Goal: Understand process/instructions: Learn how to perform a task or action

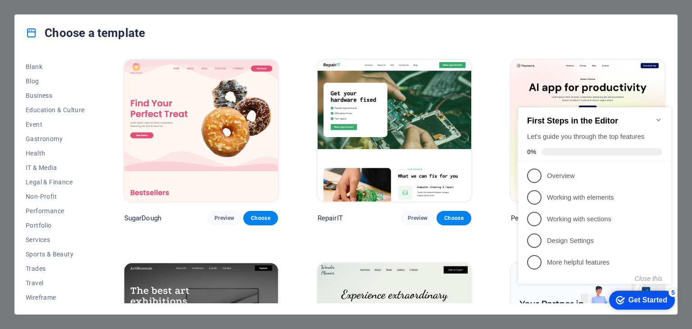
scroll to position [115, 0]
click at [45, 94] on span "Business" at bounding box center [55, 94] width 59 height 7
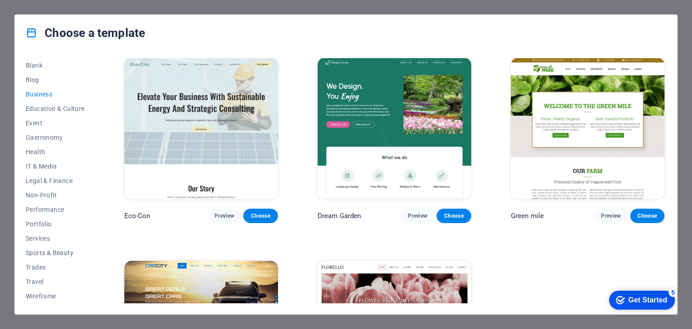
scroll to position [0, 0]
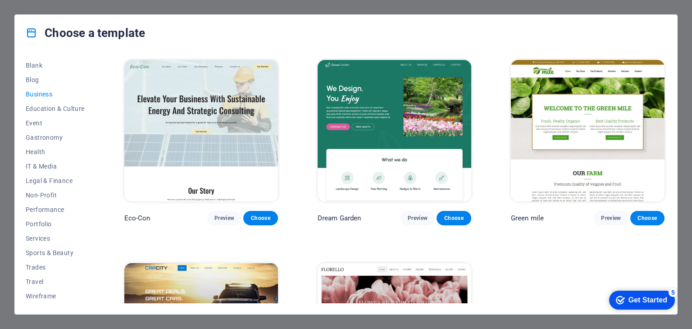
click at [378, 139] on img at bounding box center [394, 130] width 154 height 141
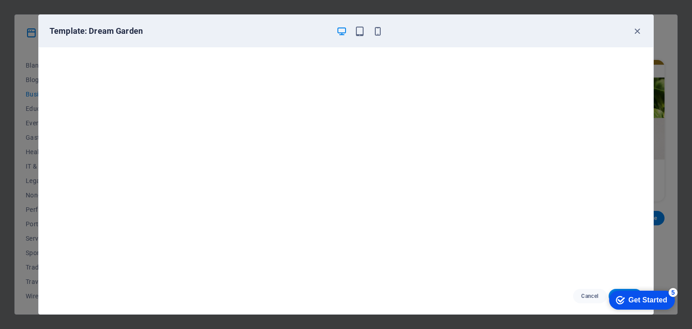
click at [656, 297] on div "Get Started" at bounding box center [647, 300] width 39 height 8
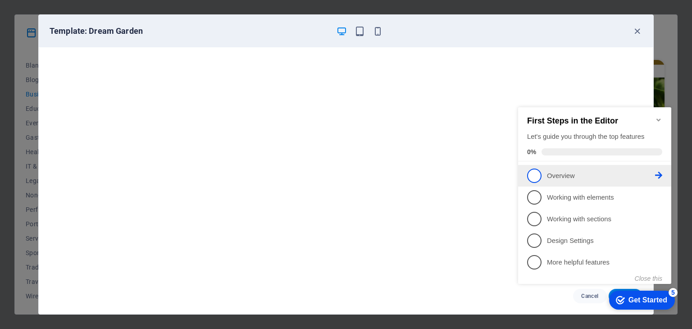
click at [533, 171] on span "1" at bounding box center [534, 175] width 14 height 14
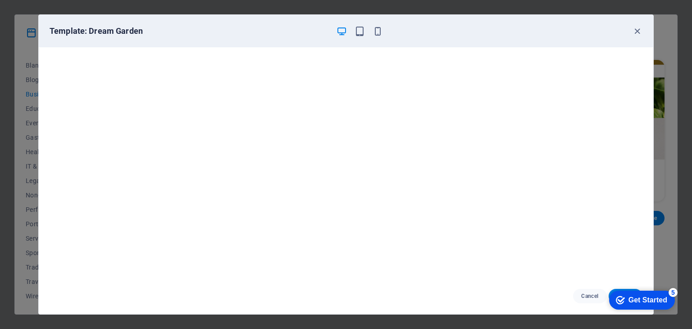
scroll to position [2, 0]
click at [636, 296] on div "Get Started" at bounding box center [647, 300] width 39 height 8
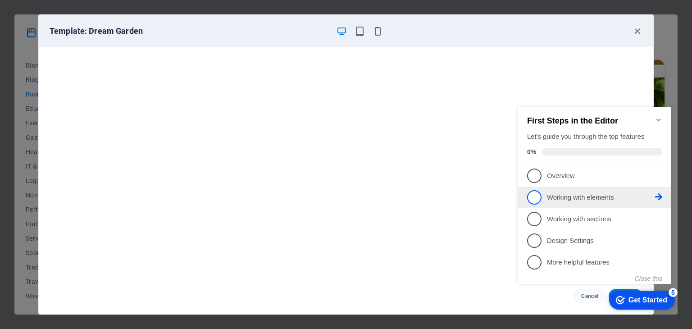
click at [663, 193] on li "2 Working with elements - incomplete" at bounding box center [594, 197] width 153 height 22
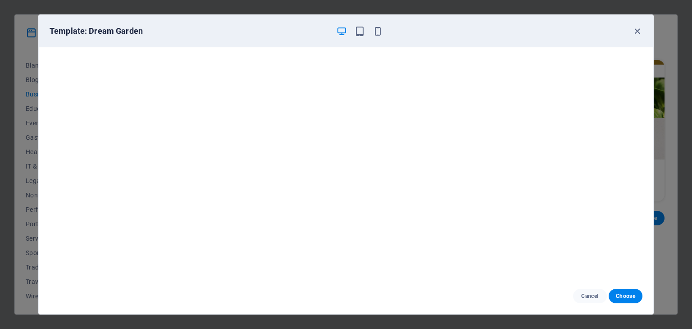
scroll to position [0, 0]
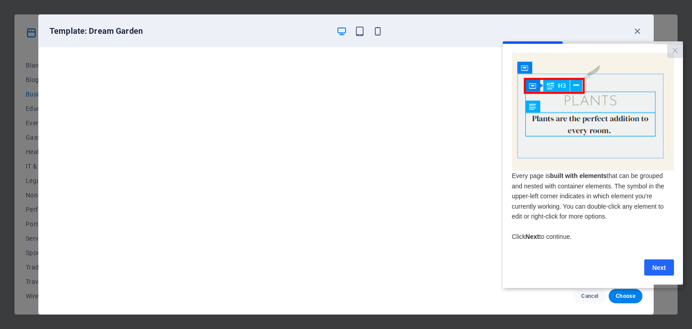
click at [667, 269] on link "Next" at bounding box center [659, 267] width 30 height 16
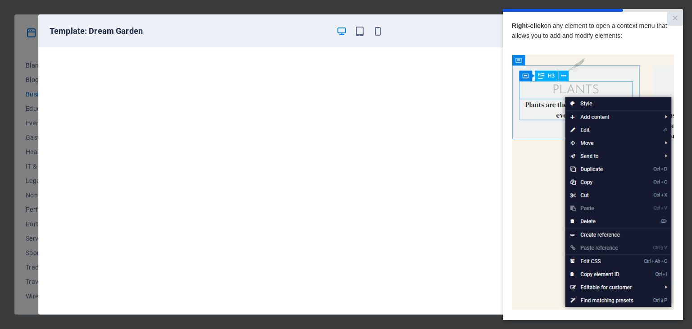
click at [551, 174] on img at bounding box center [593, 181] width 162 height 255
click at [587, 183] on img at bounding box center [593, 181] width 162 height 255
click at [585, 182] on img at bounding box center [593, 181] width 162 height 255
drag, startPoint x: 581, startPoint y: 181, endPoint x: 582, endPoint y: 117, distance: 64.4
click at [582, 117] on img at bounding box center [593, 181] width 162 height 255
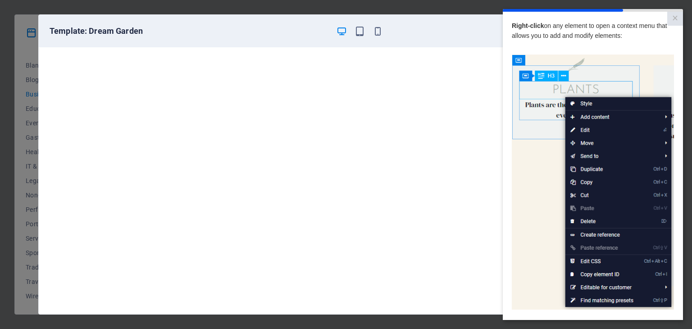
click at [572, 115] on img at bounding box center [593, 181] width 162 height 255
click at [570, 119] on img at bounding box center [593, 181] width 162 height 255
click at [571, 117] on img at bounding box center [593, 181] width 162 height 255
click at [580, 114] on img at bounding box center [593, 181] width 162 height 255
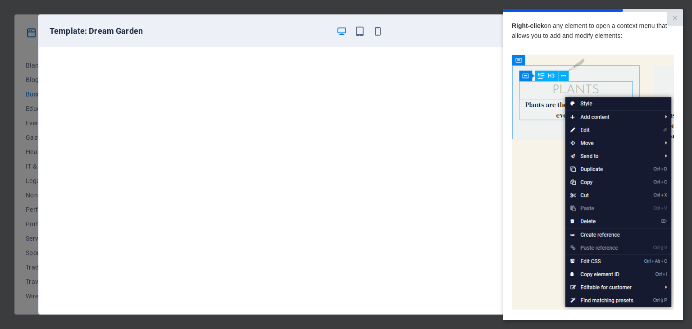
click at [584, 107] on img at bounding box center [593, 181] width 162 height 255
drag, startPoint x: 674, startPoint y: 14, endPoint x: 635, endPoint y: 11, distance: 38.9
click at [673, 14] on link "×" at bounding box center [675, 19] width 16 height 14
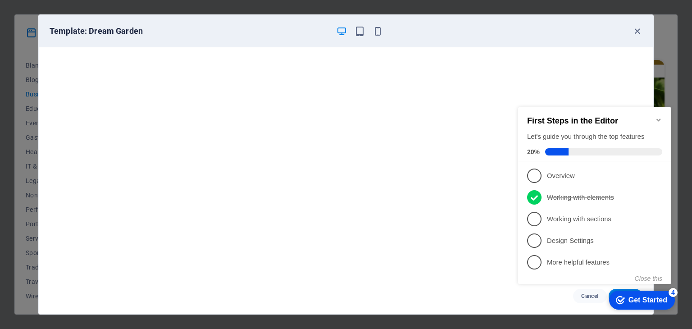
click at [643, 300] on div "Get Started" at bounding box center [647, 300] width 39 height 8
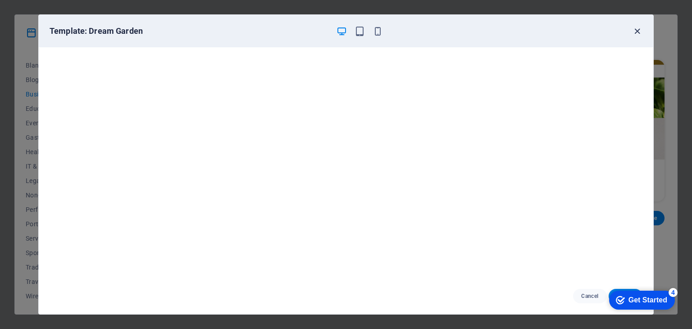
click at [638, 30] on icon "button" at bounding box center [637, 31] width 10 height 10
